Goal: Task Accomplishment & Management: Use online tool/utility

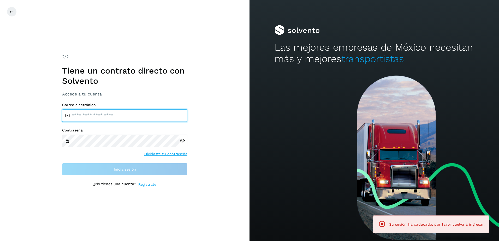
type input "**********"
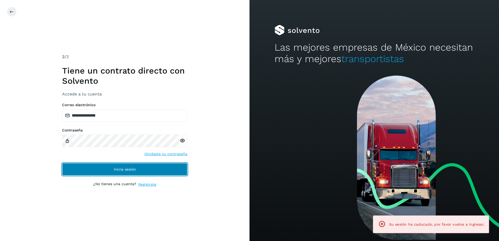
click at [137, 171] on button "Inicia sesión" at bounding box center [124, 169] width 125 height 13
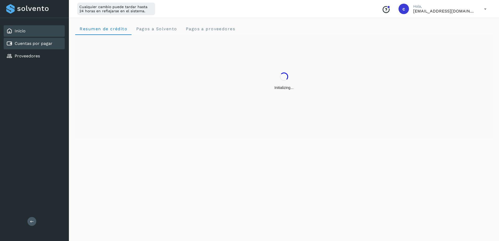
click at [38, 44] on link "Cuentas por pagar" at bounding box center [34, 43] width 38 height 5
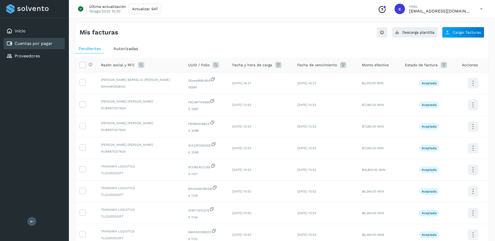
click at [213, 65] on icon at bounding box center [216, 65] width 6 height 6
click at [262, 85] on input "text" at bounding box center [248, 87] width 64 height 8
paste input "**********"
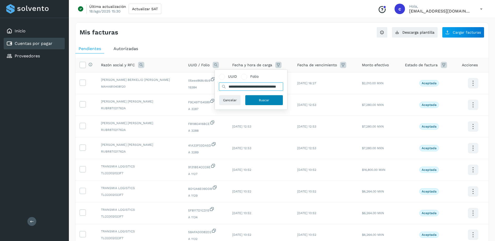
type input "**********"
click at [259, 101] on button "Buscar" at bounding box center [264, 100] width 38 height 10
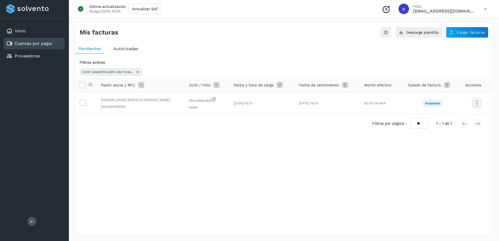
click at [139, 73] on icon at bounding box center [138, 72] width 4 height 4
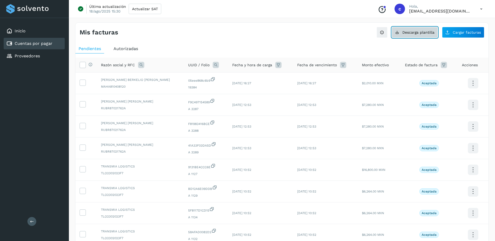
click at [430, 34] on span "Descarga plantilla" at bounding box center [419, 33] width 32 height 4
click at [46, 44] on link "Cuentas por pagar" at bounding box center [34, 43] width 38 height 5
click at [452, 31] on button "Cargar facturas" at bounding box center [463, 32] width 42 height 11
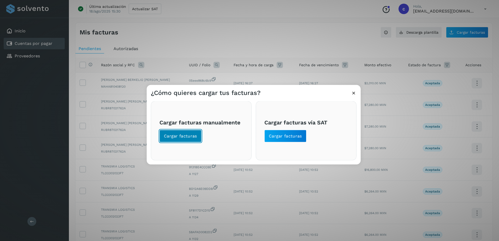
click at [189, 133] on button "Cargar facturas" at bounding box center [181, 136] width 42 height 13
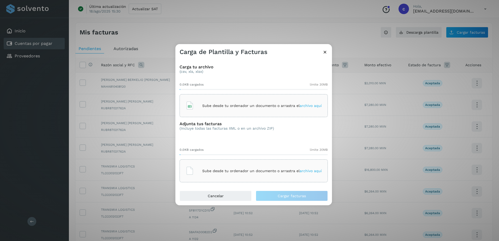
click at [215, 111] on div "Sube desde tu ordenador un documento o arrastra el archivo aquí" at bounding box center [254, 106] width 136 height 14
click at [259, 165] on div "Sube desde tu ordenador un documento o arrastra el archivo aquí" at bounding box center [254, 171] width 136 height 14
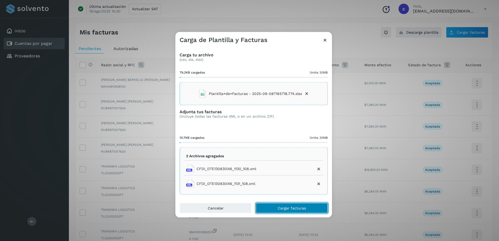
drag, startPoint x: 318, startPoint y: 213, endPoint x: 318, endPoint y: 208, distance: 5.5
click at [318, 210] on button "Cargar facturas" at bounding box center [292, 208] width 72 height 10
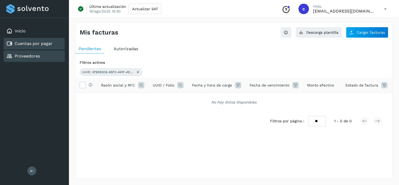
drag, startPoint x: 0, startPoint y: 0, endPoint x: 38, endPoint y: 53, distance: 64.8
click at [36, 54] on link "Proveedores" at bounding box center [27, 56] width 25 height 5
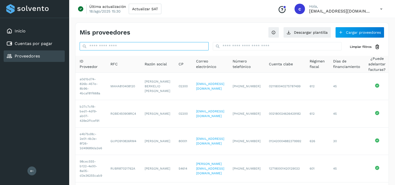
click at [137, 42] on input "text" at bounding box center [144, 46] width 129 height 8
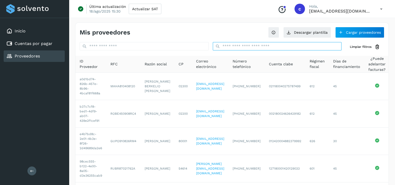
click at [258, 49] on input "text" at bounding box center [277, 46] width 129 height 8
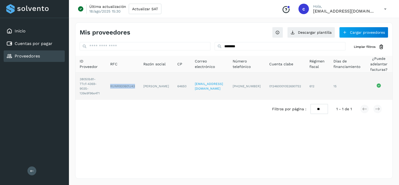
drag, startPoint x: 107, startPoint y: 87, endPoint x: 134, endPoint y: 87, distance: 27.4
click at [134, 87] on td "RUNR920601J43" at bounding box center [122, 86] width 33 height 27
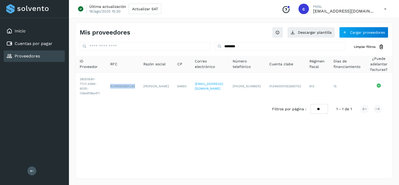
copy td "RUNR920601J43"
click at [34, 55] on link "Proveedores" at bounding box center [27, 56] width 25 height 5
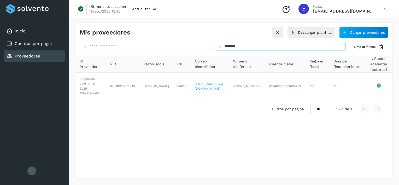
click at [256, 47] on input "********" at bounding box center [280, 46] width 131 height 8
drag, startPoint x: 256, startPoint y: 47, endPoint x: 155, endPoint y: 52, distance: 100.9
click at [155, 52] on div "******** Limpiar filtros ID Proveedor RFC Razón social CP Correo electrónico Nú…" at bounding box center [233, 80] width 317 height 76
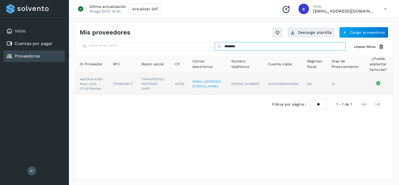
type input "********"
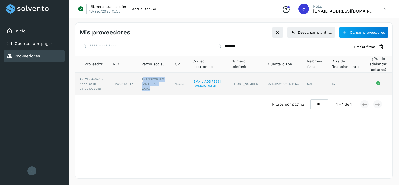
drag, startPoint x: 144, startPoint y: 75, endPoint x: 150, endPoint y: 86, distance: 13.0
click at [150, 86] on td "TRANSPORTES PANTERAS GAPO" at bounding box center [153, 84] width 33 height 22
drag, startPoint x: 150, startPoint y: 86, endPoint x: 143, endPoint y: 84, distance: 6.9
click at [148, 88] on td "TRANSPORTES PANTERAS GAPO" at bounding box center [153, 84] width 33 height 22
drag, startPoint x: 140, startPoint y: 77, endPoint x: 152, endPoint y: 92, distance: 19.4
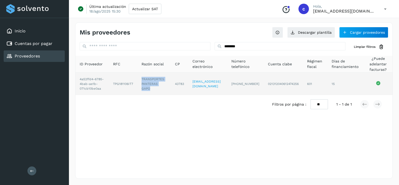
click at [152, 92] on td "TRANSPORTES PANTERAS GAPO" at bounding box center [153, 84] width 33 height 22
copy td "TRANSPORTES PANTERAS GAPO"
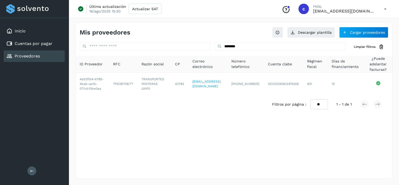
click at [166, 96] on div "Filtros por página : ** ** ** 1 - 1 de 1" at bounding box center [233, 104] width 317 height 19
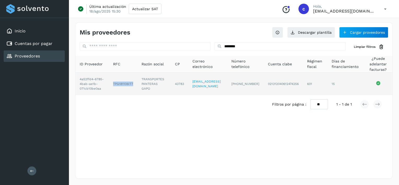
drag, startPoint x: 112, startPoint y: 81, endPoint x: 135, endPoint y: 88, distance: 24.0
click at [135, 88] on td "TPG181106IT7" at bounding box center [123, 84] width 28 height 22
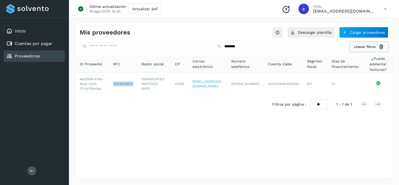
copy td "TPG181106IT7"
click at [25, 41] on link "Cuentas por pagar" at bounding box center [34, 43] width 38 height 5
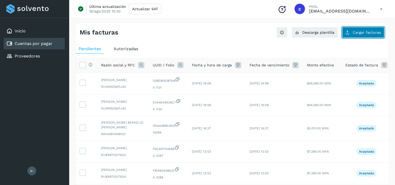
click at [375, 31] on span "Cargar facturas" at bounding box center [367, 33] width 28 height 4
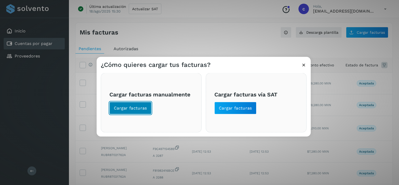
click at [145, 110] on span "Cargar facturas" at bounding box center [130, 108] width 33 height 6
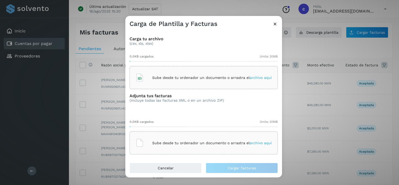
click at [169, 73] on div "Sube desde tu ordenador un documento o arrastra el archivo aquí" at bounding box center [204, 78] width 136 height 14
click at [205, 138] on div "Sube desde tu ordenador un documento o arrastra el archivo aquí" at bounding box center [204, 143] width 136 height 14
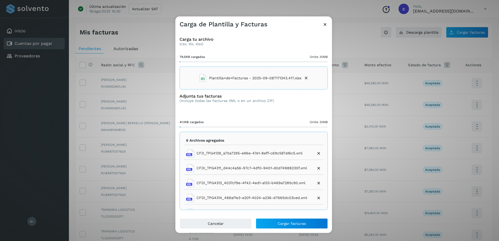
click at [212, 140] on p "6 Archivos agregados" at bounding box center [205, 140] width 38 height 4
click at [301, 185] on button "Cargar facturas" at bounding box center [292, 224] width 72 height 10
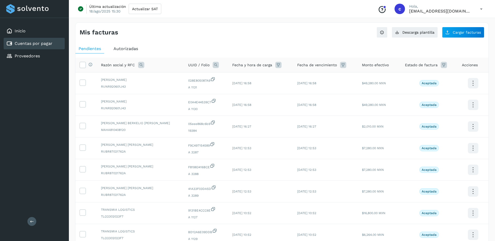
click at [61, 40] on div "Cuentas por pagar" at bounding box center [34, 43] width 61 height 11
click at [461, 35] on button "Cargar facturas" at bounding box center [463, 32] width 42 height 11
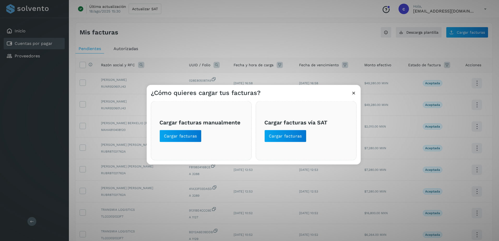
click at [171, 127] on span "Cargar facturas manualmente Cargar facturas" at bounding box center [202, 130] width 84 height 23
click at [305, 50] on div "¿Cómo quieres cargar tus facturas? Cargar facturas manualmente Cargar facturas …" at bounding box center [249, 120] width 499 height 241
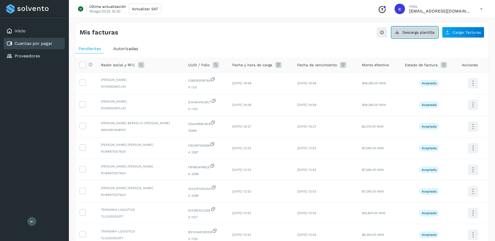
click at [413, 32] on span "Descarga plantilla" at bounding box center [419, 33] width 32 height 4
click at [43, 52] on div "Proveedores" at bounding box center [34, 55] width 61 height 11
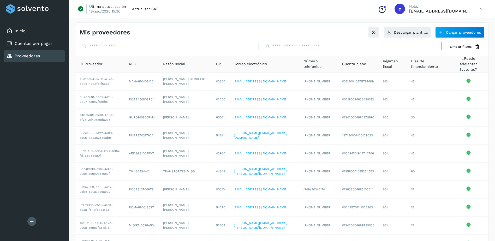
click at [284, 48] on input "text" at bounding box center [352, 46] width 179 height 8
click at [40, 36] on div "Inicio" at bounding box center [34, 30] width 61 height 11
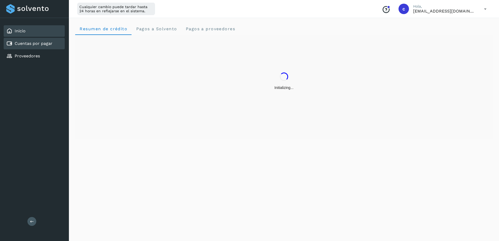
click at [44, 42] on link "Cuentas por pagar" at bounding box center [34, 43] width 38 height 5
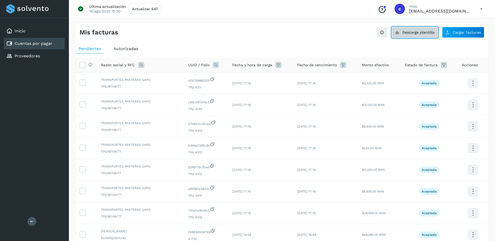
click at [417, 34] on span "Descarga plantilla" at bounding box center [419, 33] width 32 height 4
drag, startPoint x: 1, startPoint y: 66, endPoint x: 24, endPoint y: 59, distance: 24.5
click at [8, 64] on div "Inicio Cuentas por pagar Proveedores" at bounding box center [34, 43] width 69 height 51
click at [29, 57] on link "Proveedores" at bounding box center [27, 56] width 25 height 5
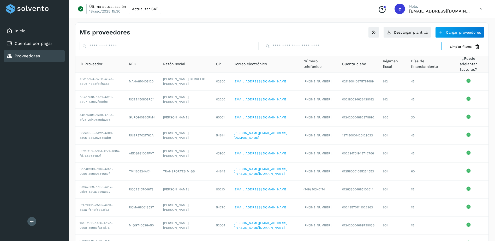
click at [297, 44] on input "text" at bounding box center [352, 46] width 179 height 8
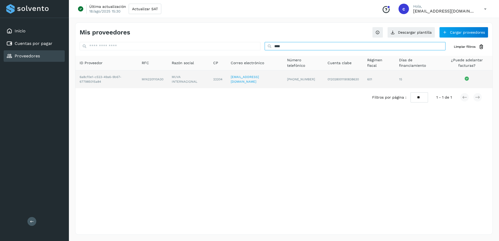
type input "****"
drag, startPoint x: 140, startPoint y: 79, endPoint x: 163, endPoint y: 85, distance: 23.7
click at [163, 85] on td "MIN220110A30" at bounding box center [153, 80] width 30 height 18
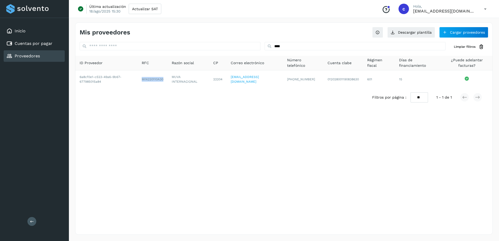
copy td "MIN220110A30"
click at [37, 45] on link "Cuentas por pagar" at bounding box center [34, 43] width 38 height 5
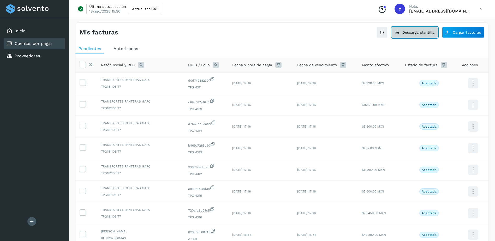
click at [434, 34] on button "Descarga plantilla" at bounding box center [415, 32] width 46 height 11
click at [466, 36] on button "Cargar facturas" at bounding box center [463, 32] width 42 height 11
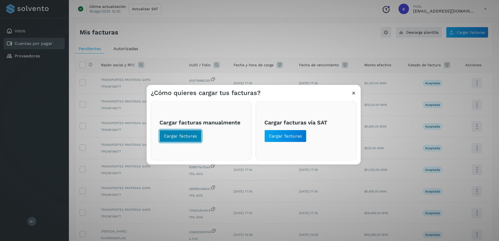
click at [166, 135] on span "Cargar facturas" at bounding box center [180, 136] width 33 height 6
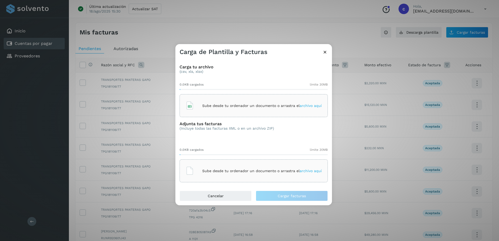
click at [234, 103] on div "Sube desde tu ordenador un documento o arrastra el archivo aquí" at bounding box center [254, 106] width 136 height 14
click at [261, 171] on p "Sube desde tu ordenador un documento o arrastra el archivo aquí" at bounding box center [262, 171] width 120 height 4
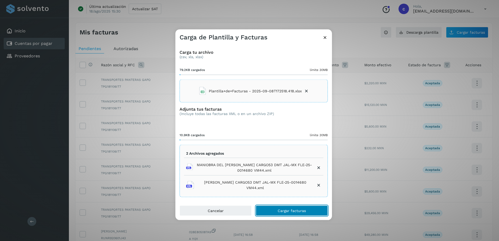
click at [294, 209] on span "Cargar facturas" at bounding box center [292, 211] width 28 height 4
